Goal: Download file/media

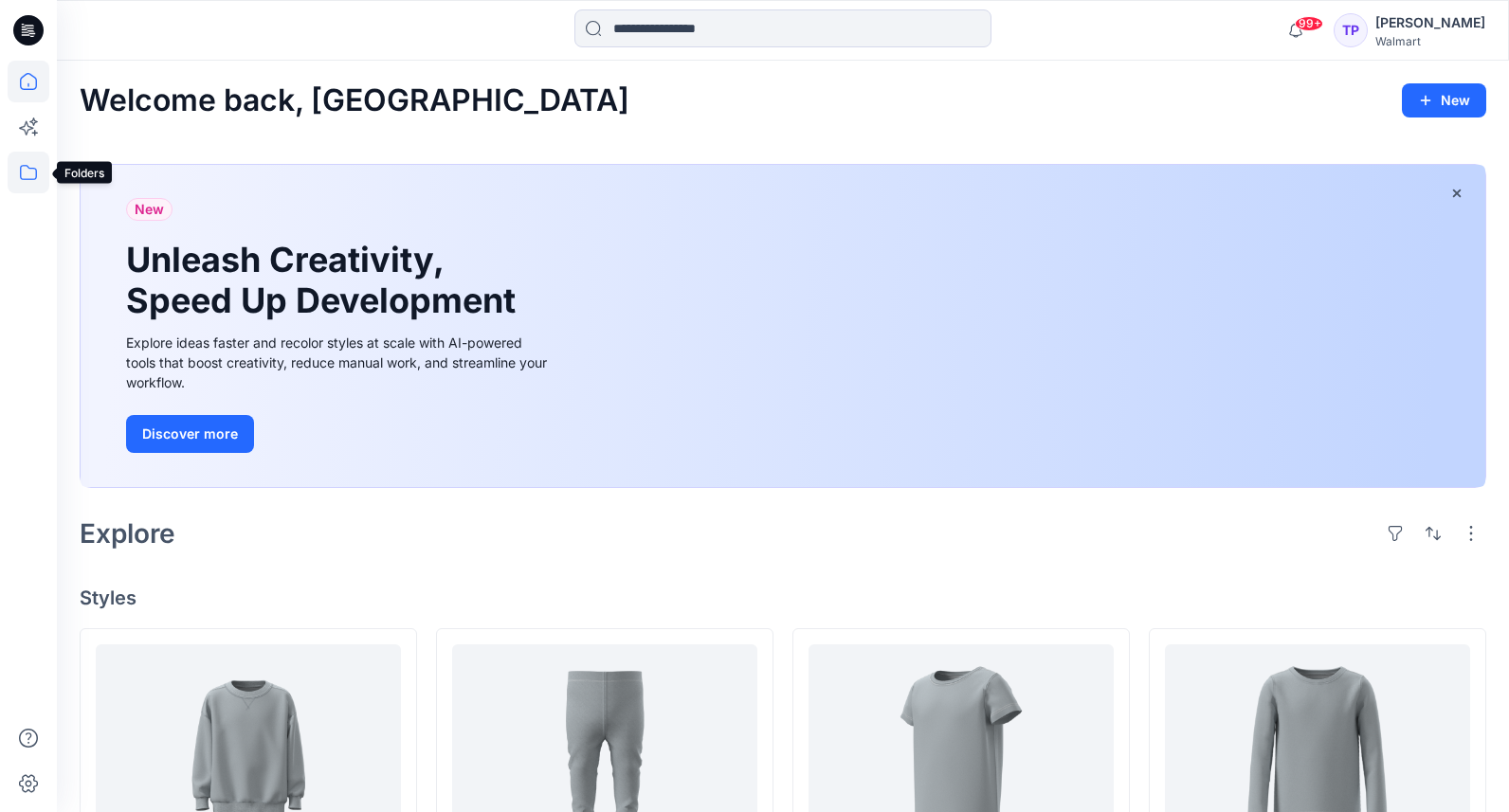
click at [17, 172] on icon at bounding box center [28, 172] width 41 height 41
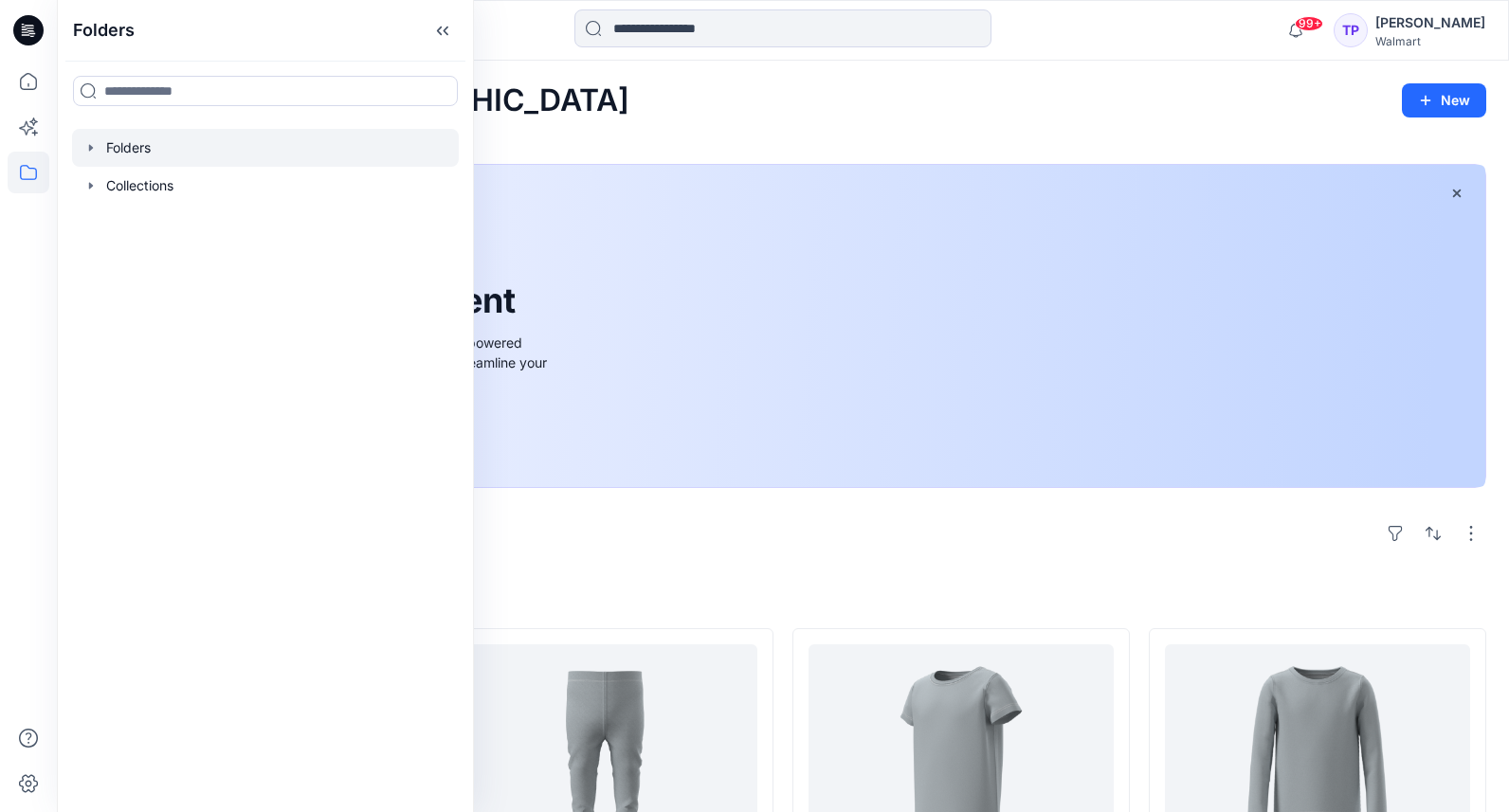
drag, startPoint x: 118, startPoint y: 155, endPoint x: 96, endPoint y: 154, distance: 22.0
click at [115, 155] on div at bounding box center [265, 147] width 387 height 37
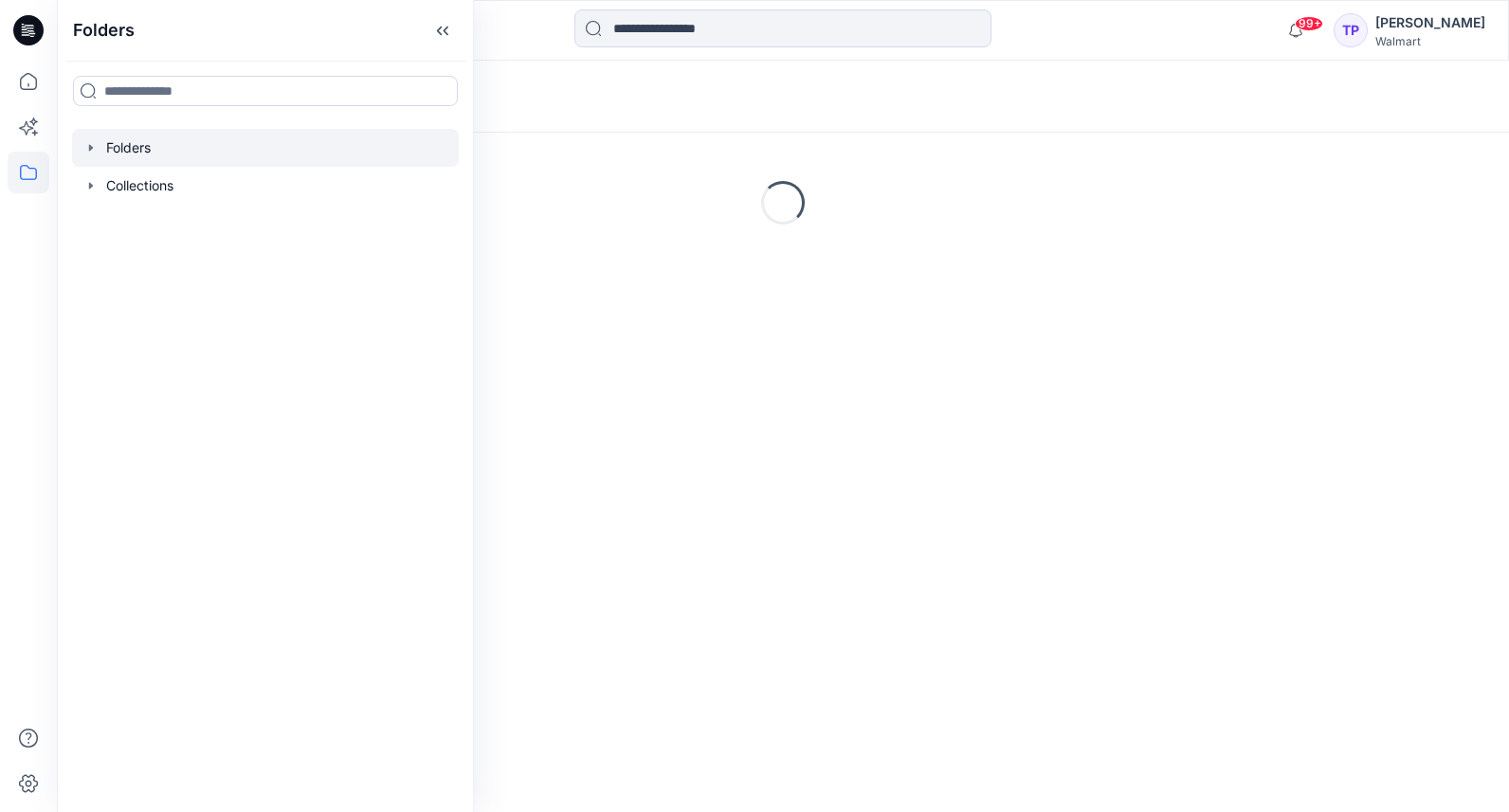
click at [96, 154] on icon "button" at bounding box center [91, 148] width 15 height 15
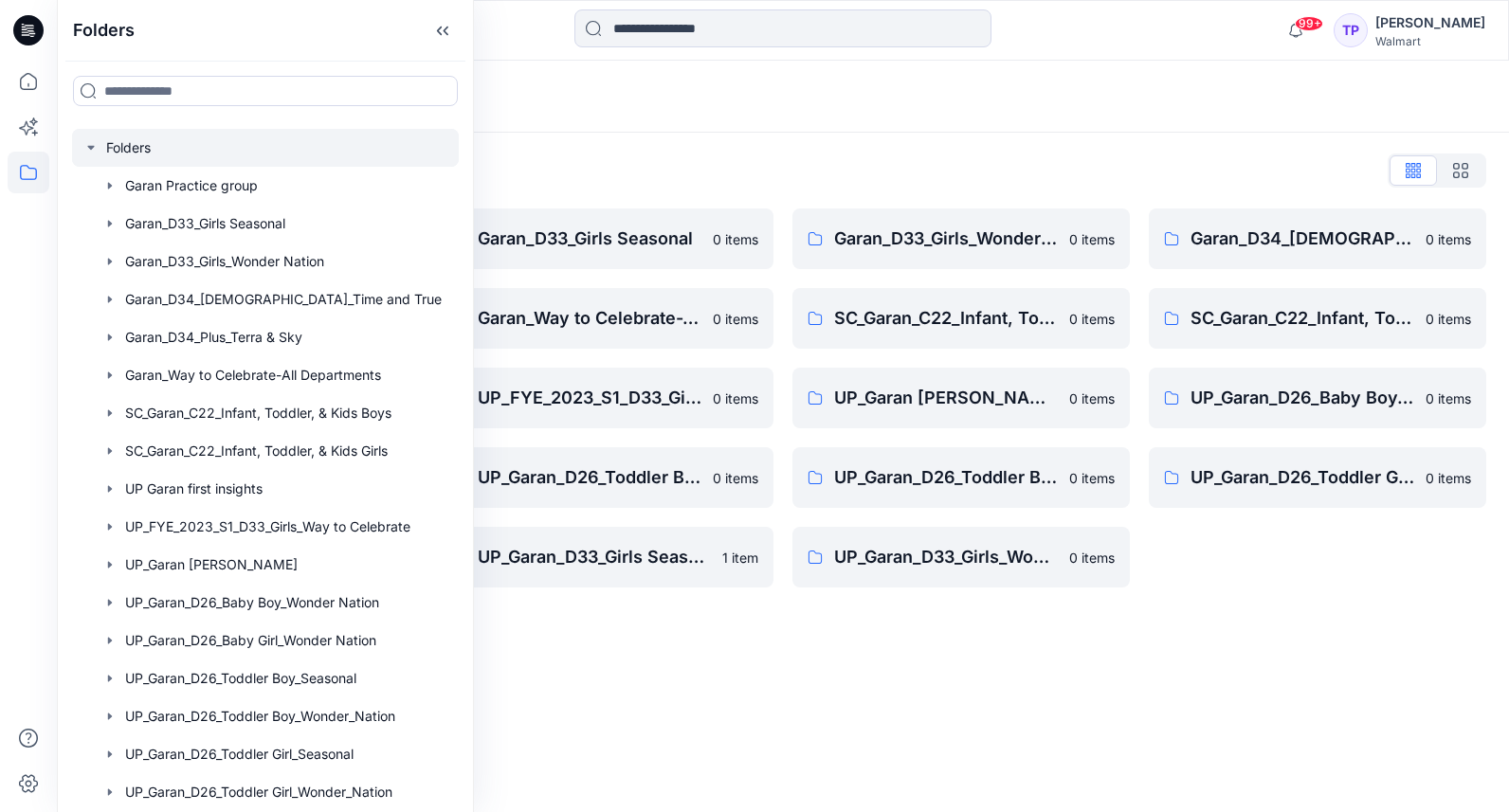
click at [603, 117] on div "Folders" at bounding box center [782, 96] width 1452 height 72
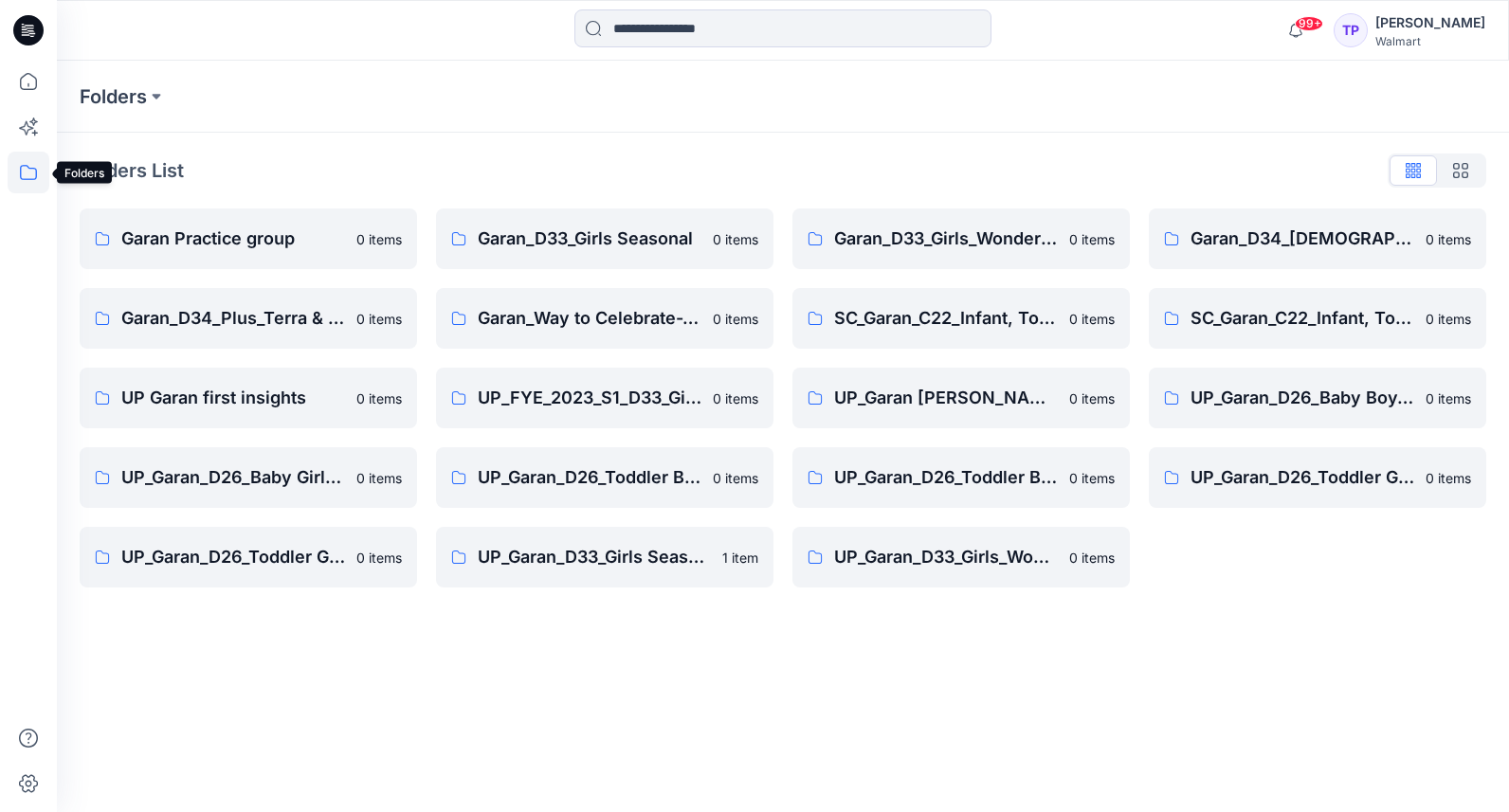
click at [30, 176] on icon at bounding box center [28, 172] width 41 height 41
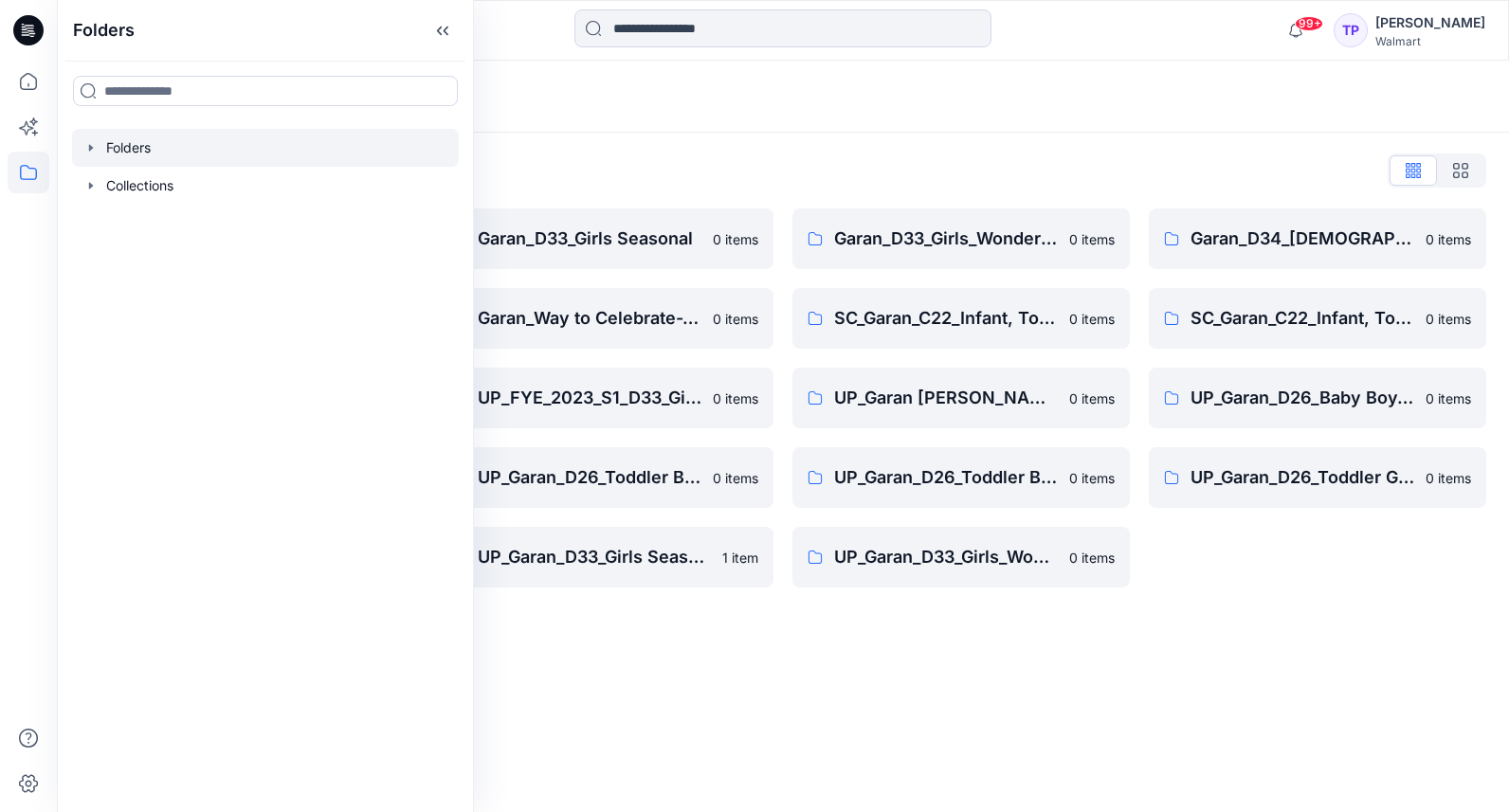
click at [86, 151] on icon "button" at bounding box center [91, 148] width 15 height 15
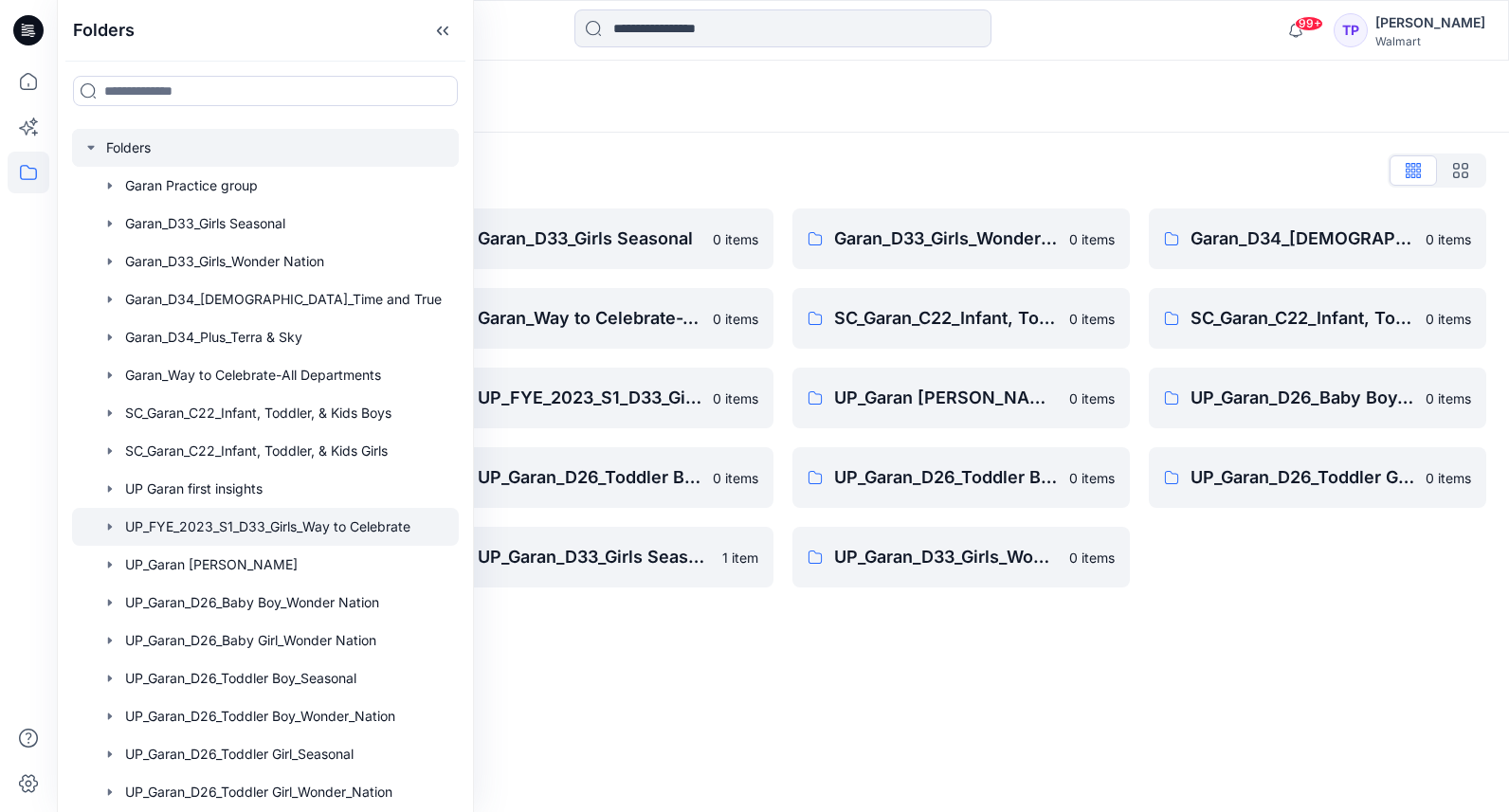
scroll to position [112, 0]
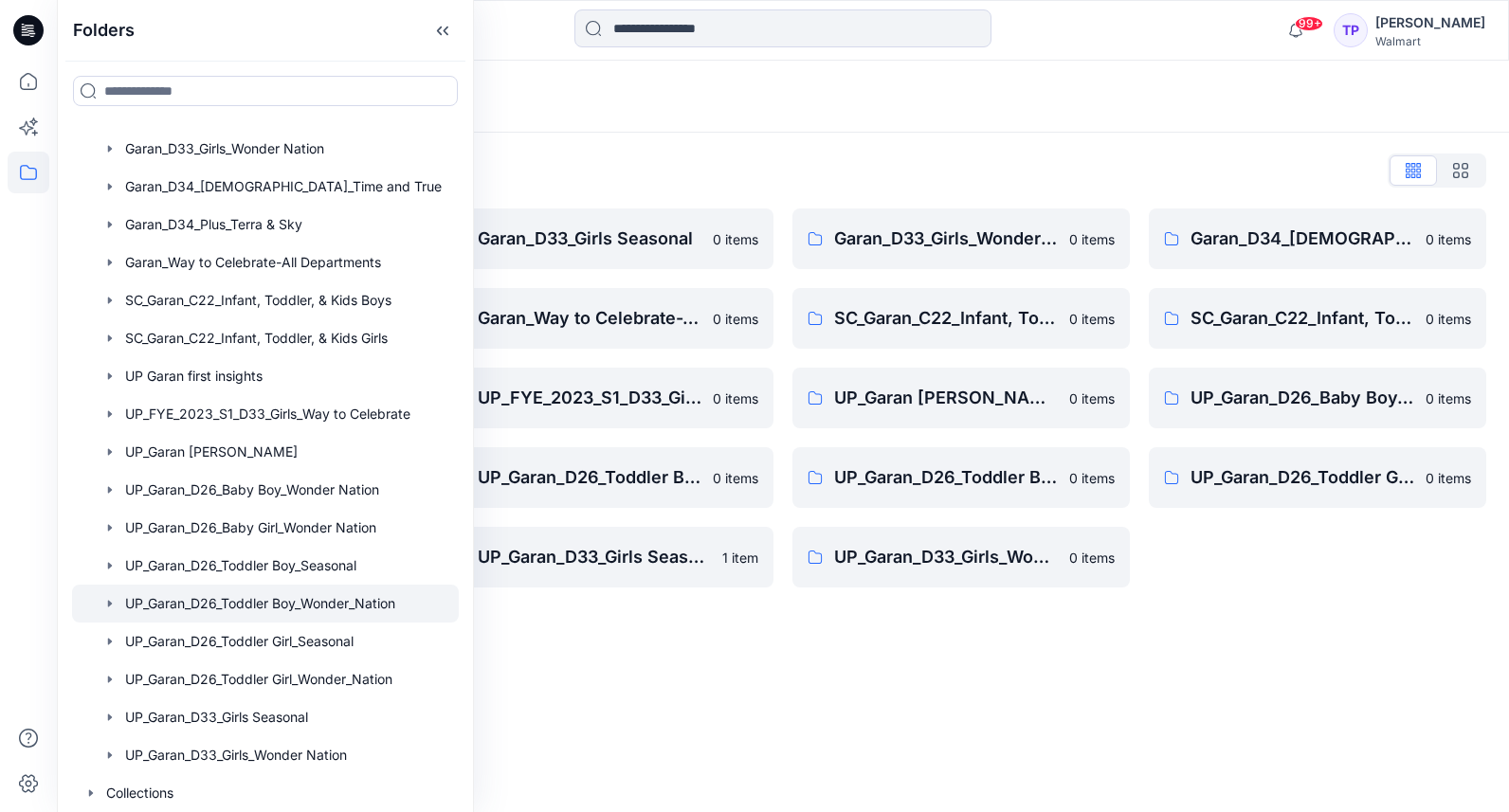
click at [215, 609] on div at bounding box center [265, 603] width 387 height 37
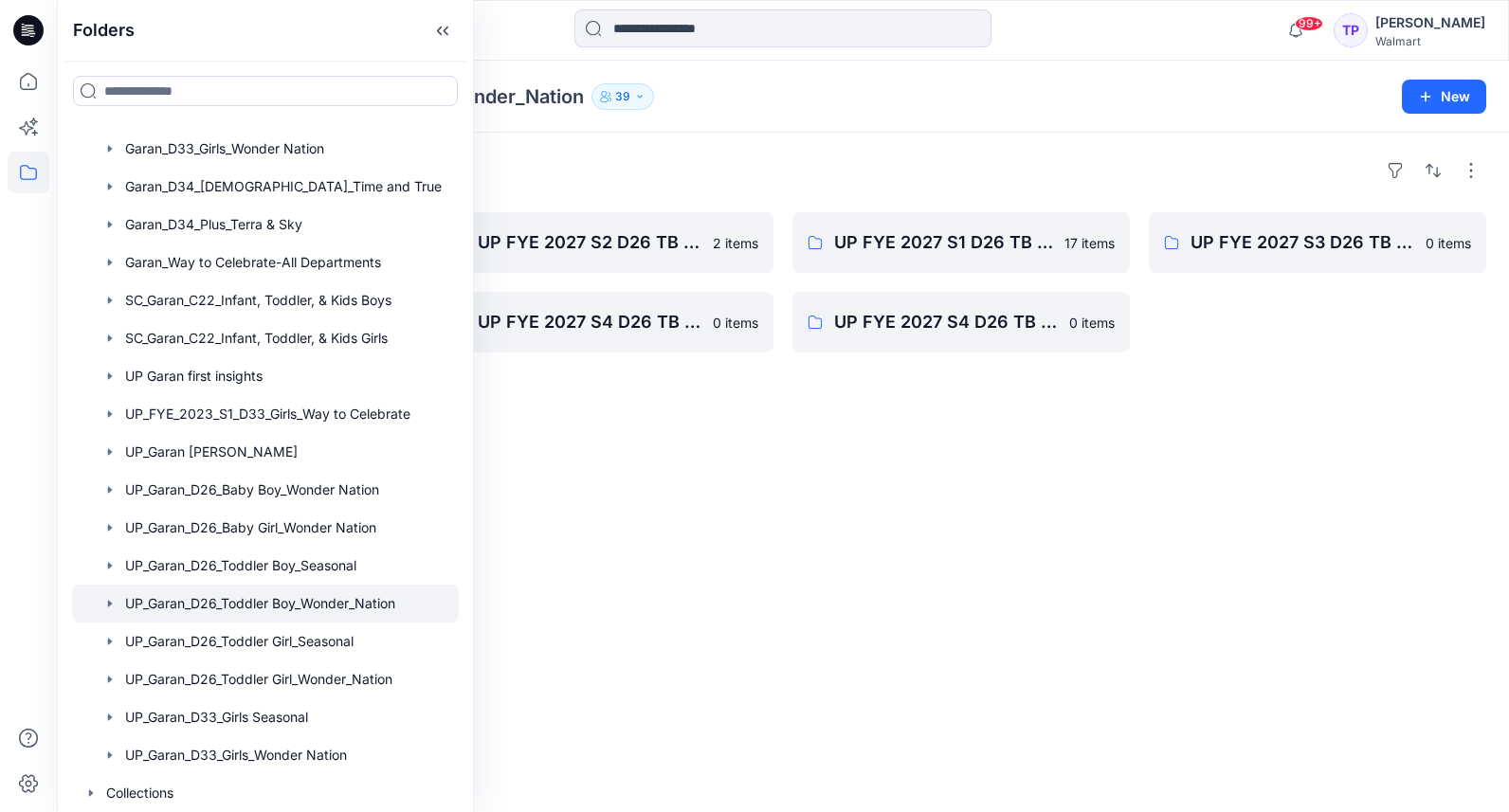
click at [960, 633] on div "Folders UP FYE 2027 S2 D26 TB Hanging Garan 4 items UP FYE 2027 S3 D26 TB Hangi…" at bounding box center [782, 472] width 1452 height 680
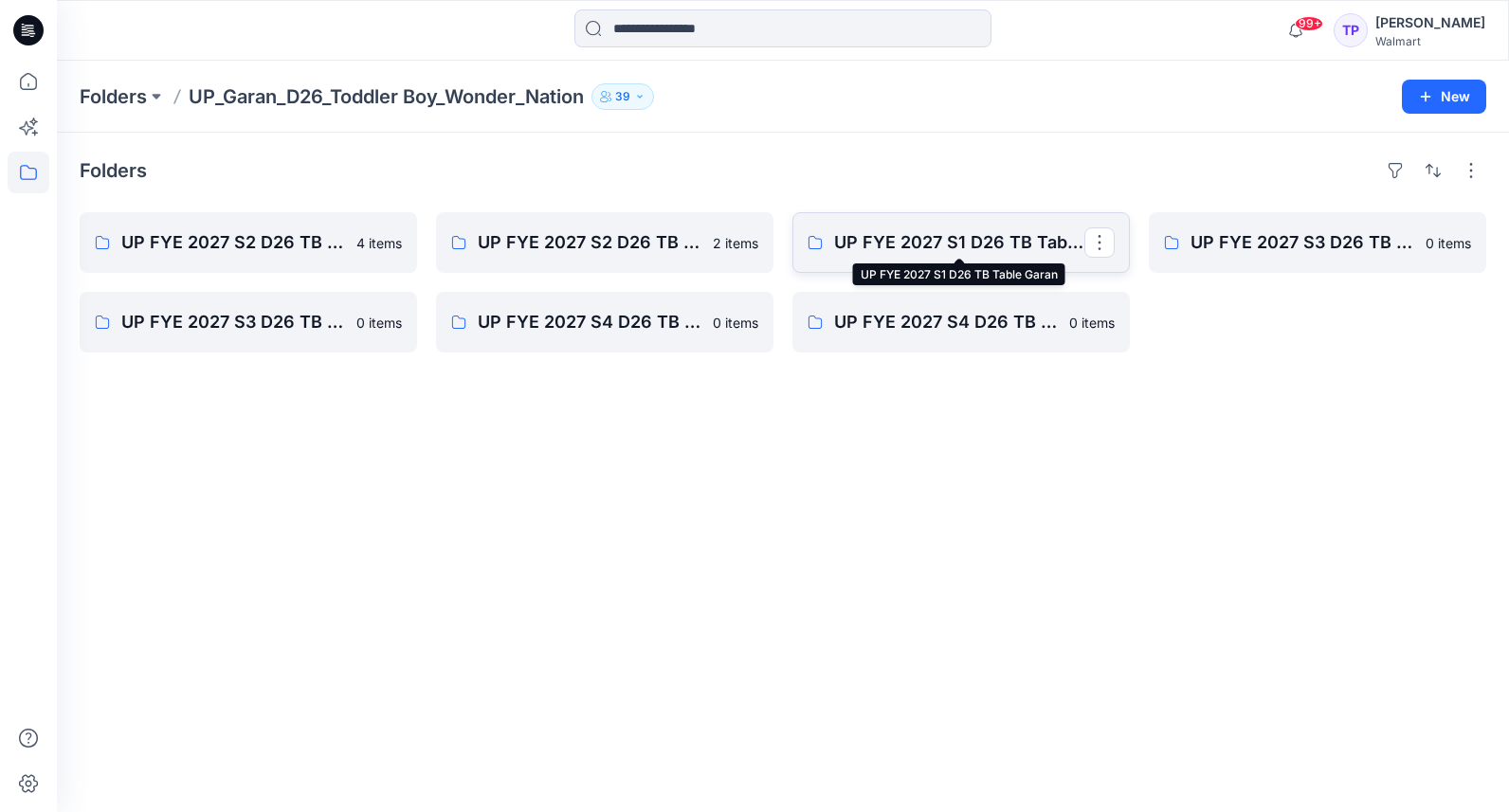
click at [1011, 253] on p "UP FYE 2027 S1 D26 TB Table Garan" at bounding box center [959, 243] width 251 height 27
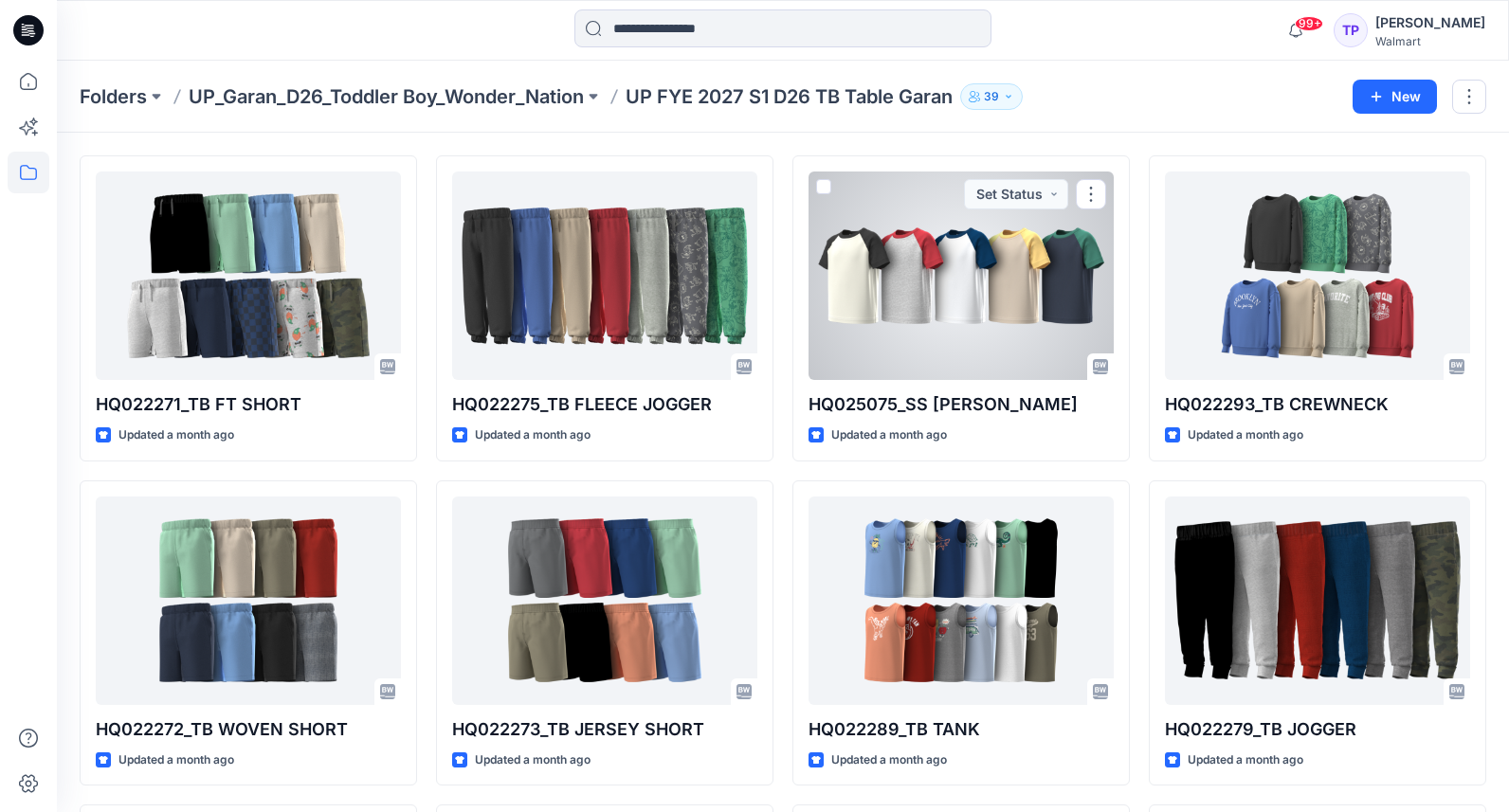
scroll to position [64, 0]
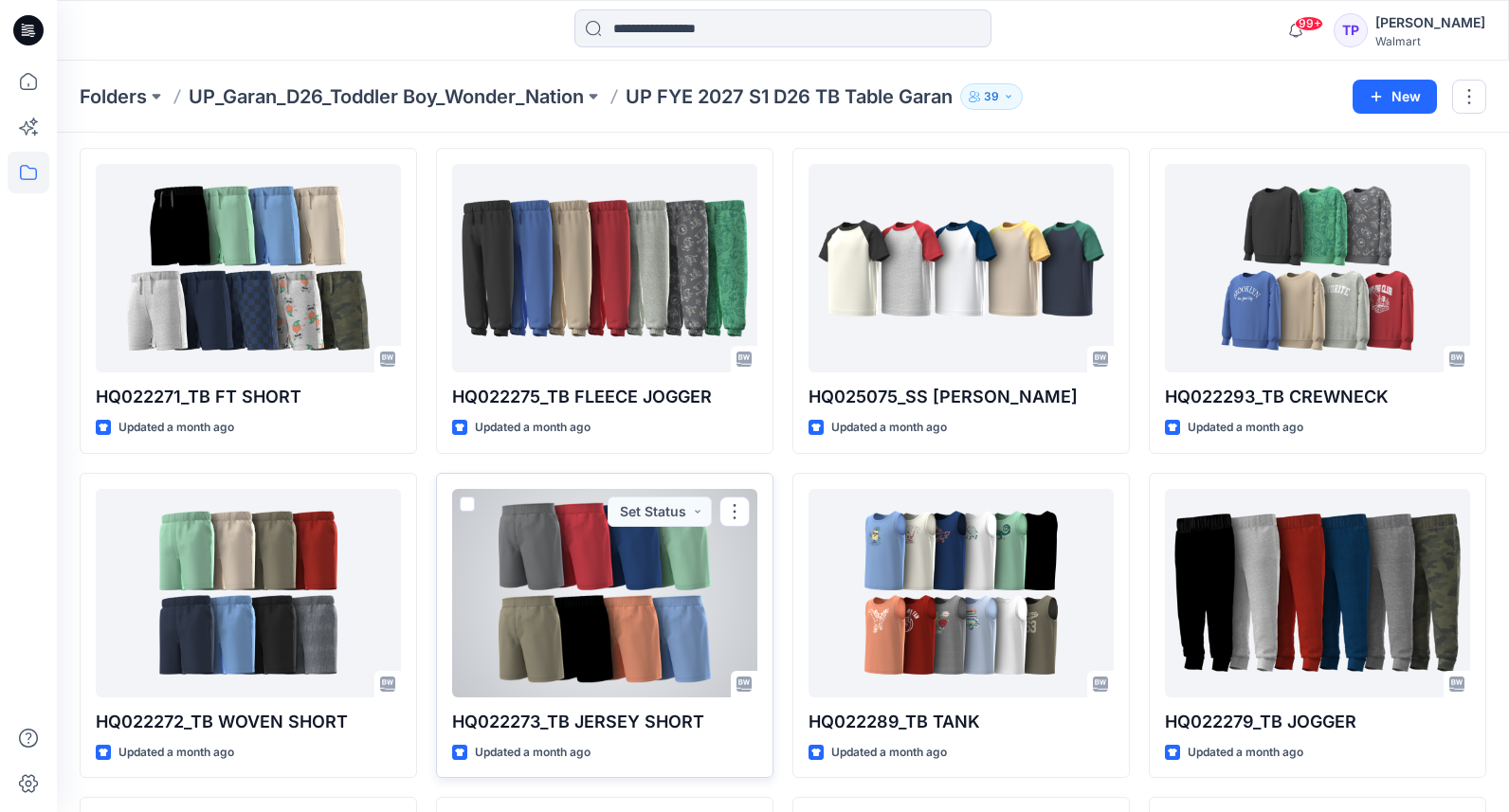
click at [523, 563] on div at bounding box center [605, 592] width 305 height 208
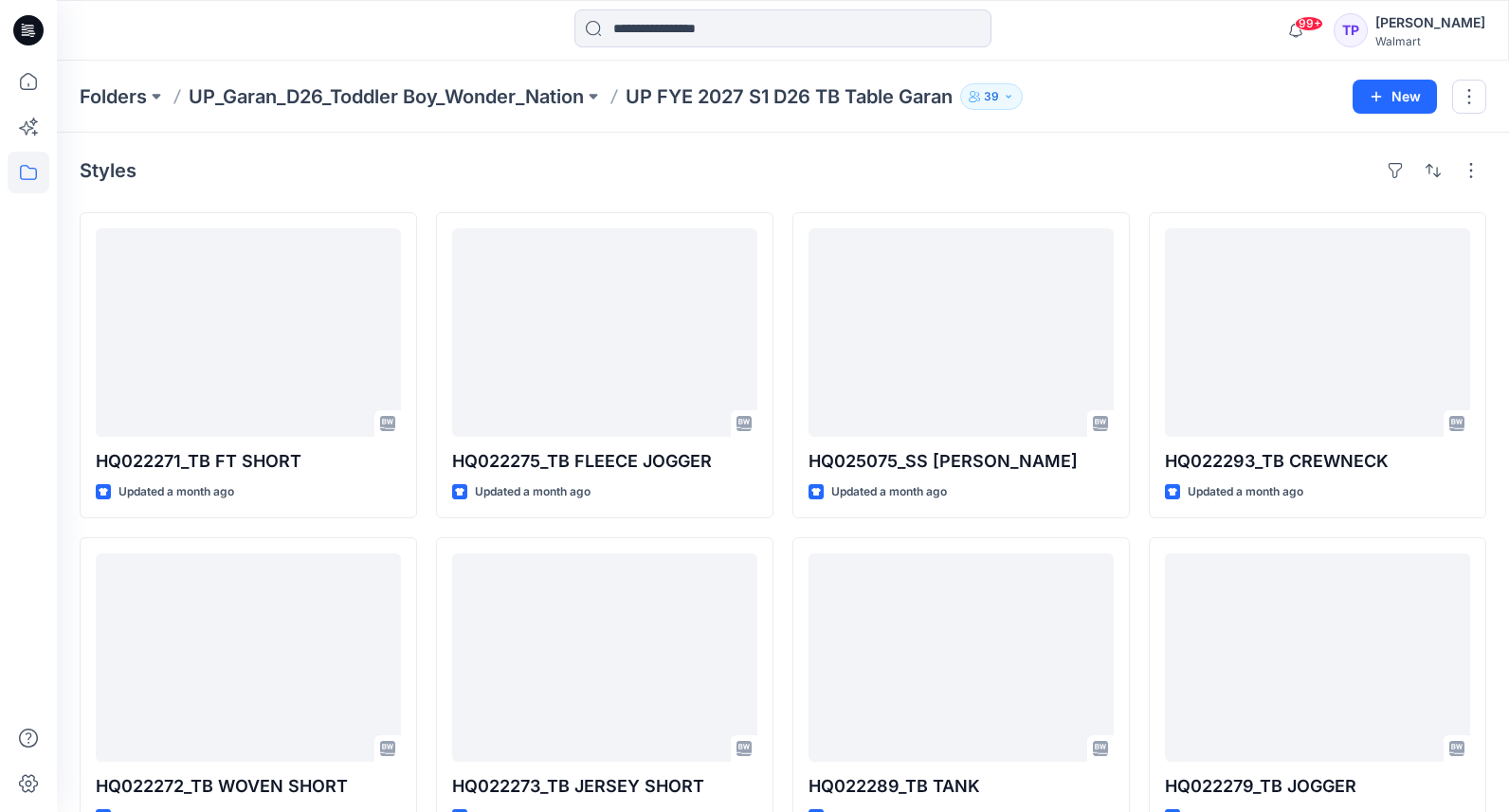
scroll to position [64, 0]
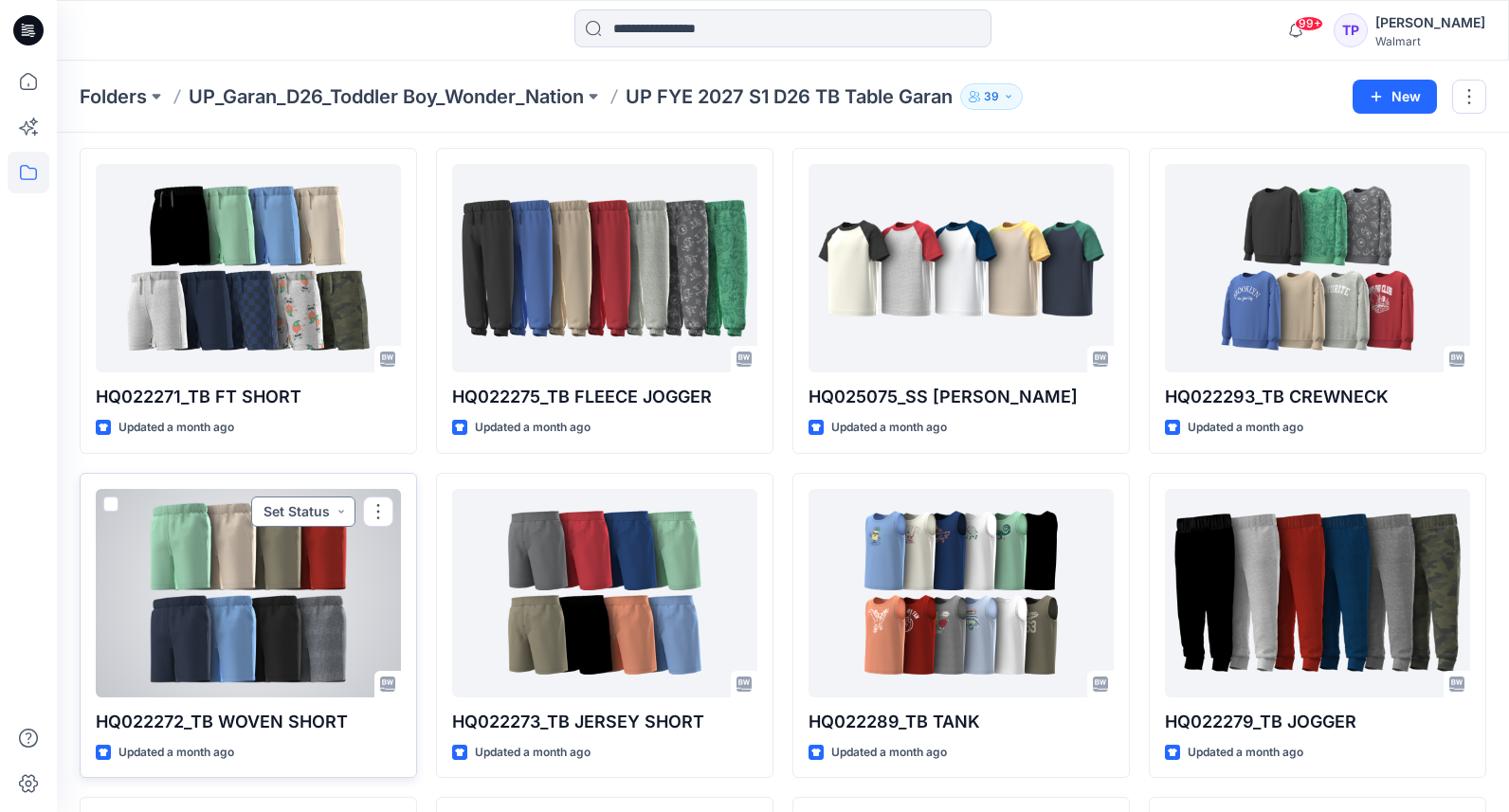
click at [266, 522] on button "Set Status" at bounding box center [303, 512] width 105 height 31
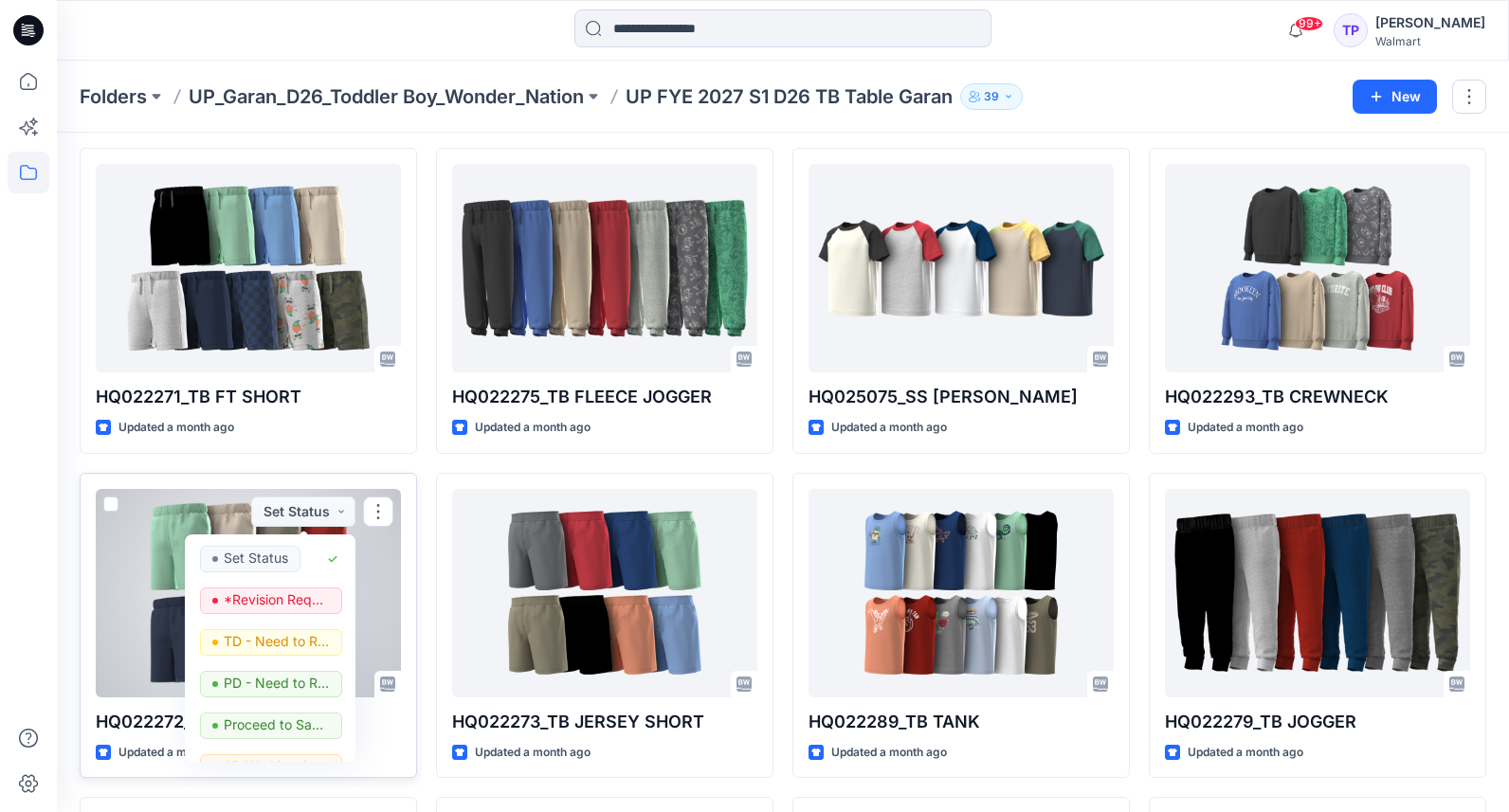
click at [155, 535] on div at bounding box center [249, 592] width 305 height 208
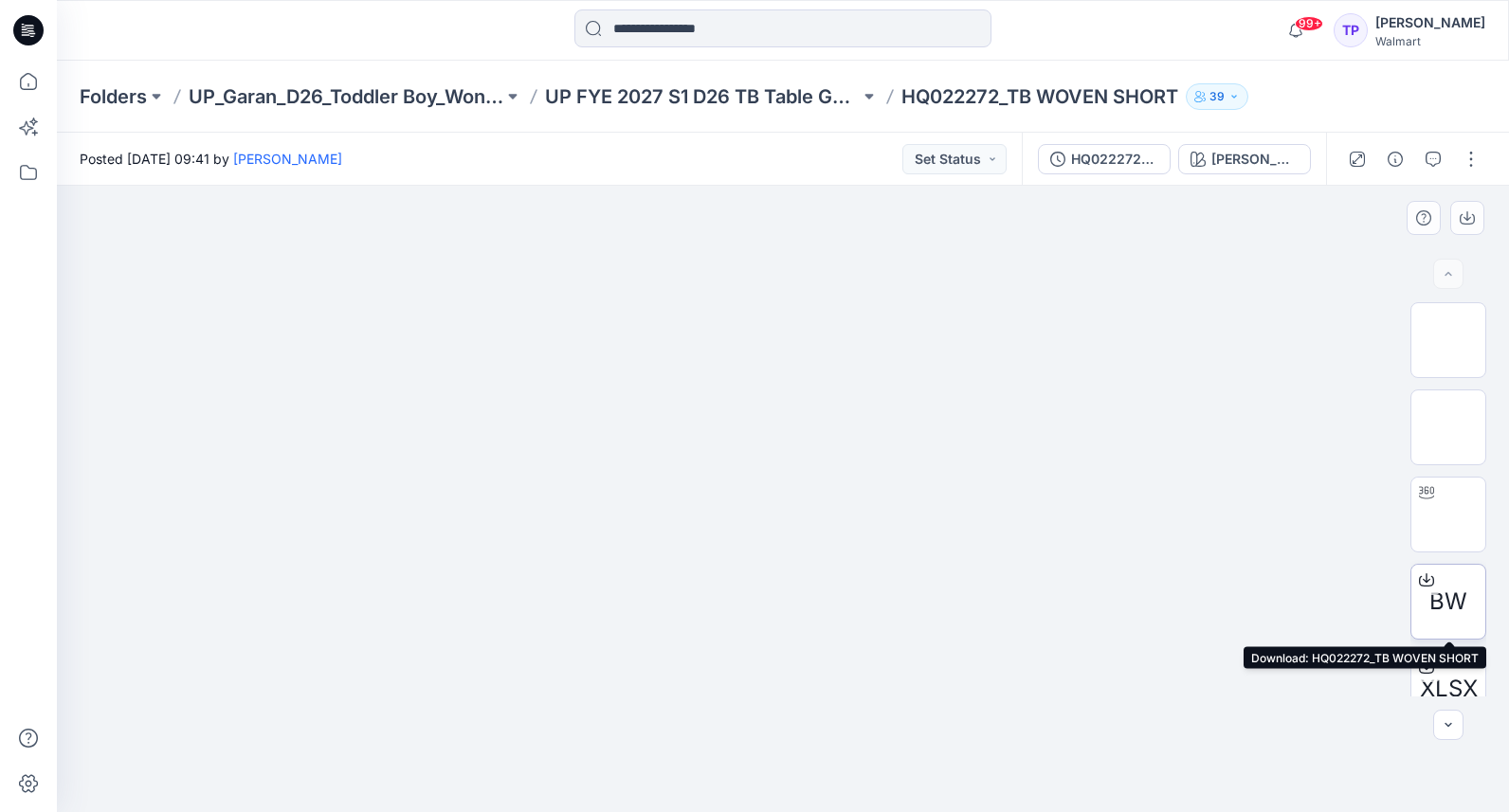
click at [1431, 583] on icon at bounding box center [1426, 580] width 15 height 15
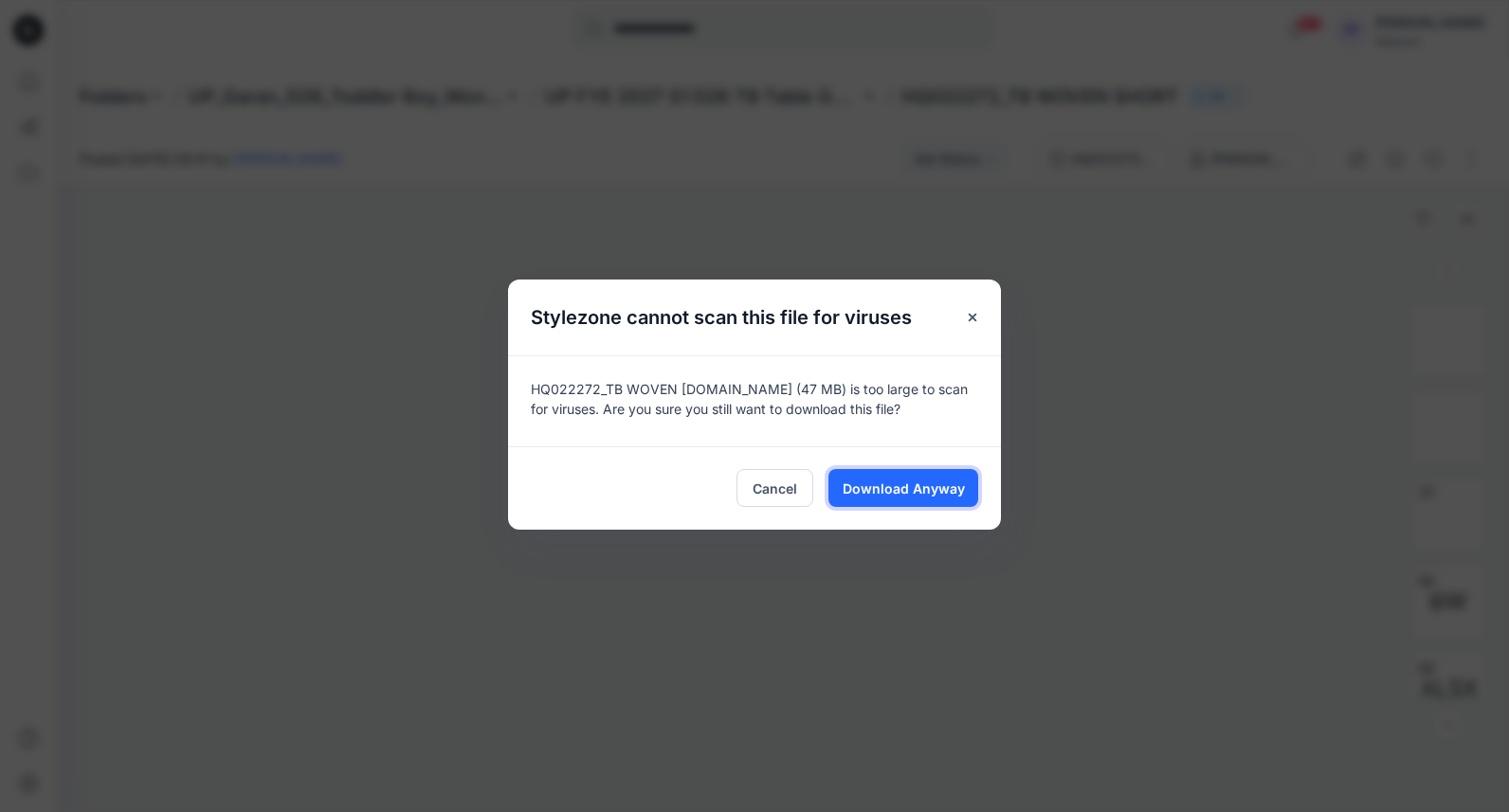
click at [904, 485] on span "Download Anyway" at bounding box center [903, 489] width 122 height 20
